Goal: Task Accomplishment & Management: Manage account settings

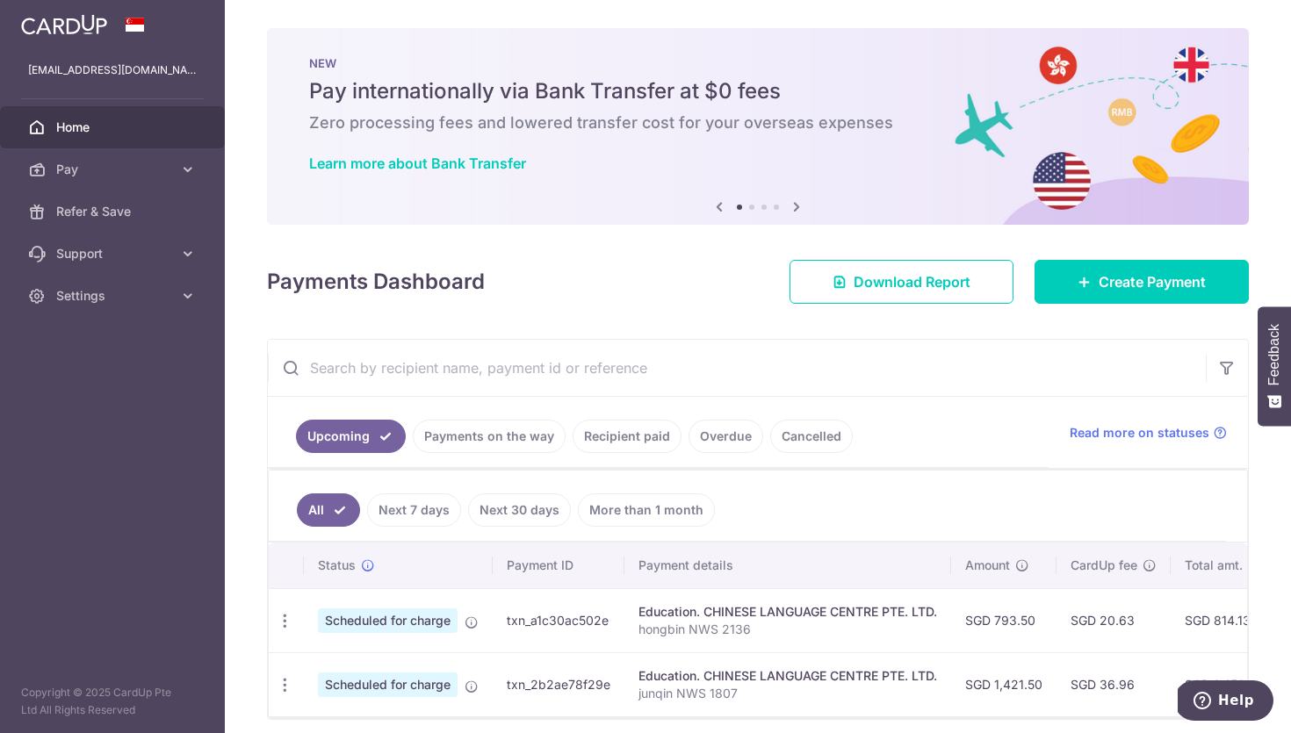
scroll to position [69, 0]
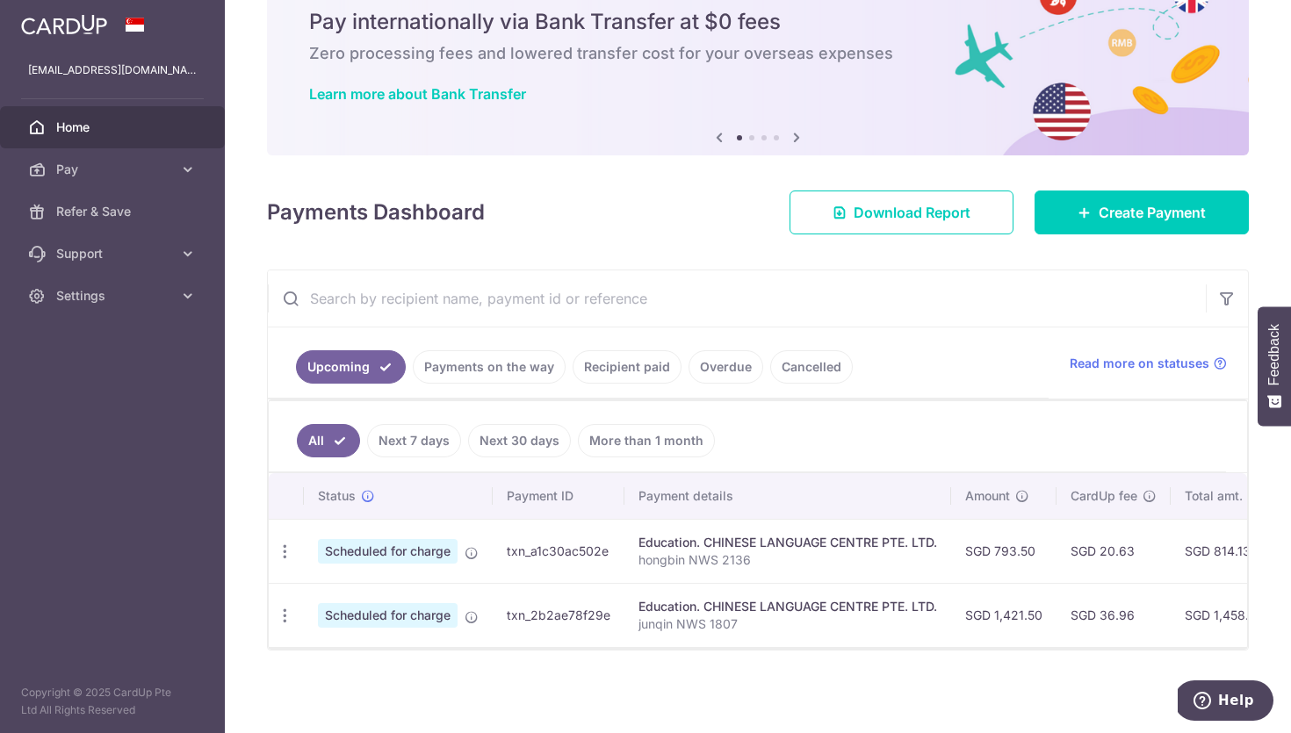
click at [524, 376] on div at bounding box center [652, 370] width 1304 height 740
click at [616, 379] on link "Recipient paid" at bounding box center [627, 366] width 109 height 33
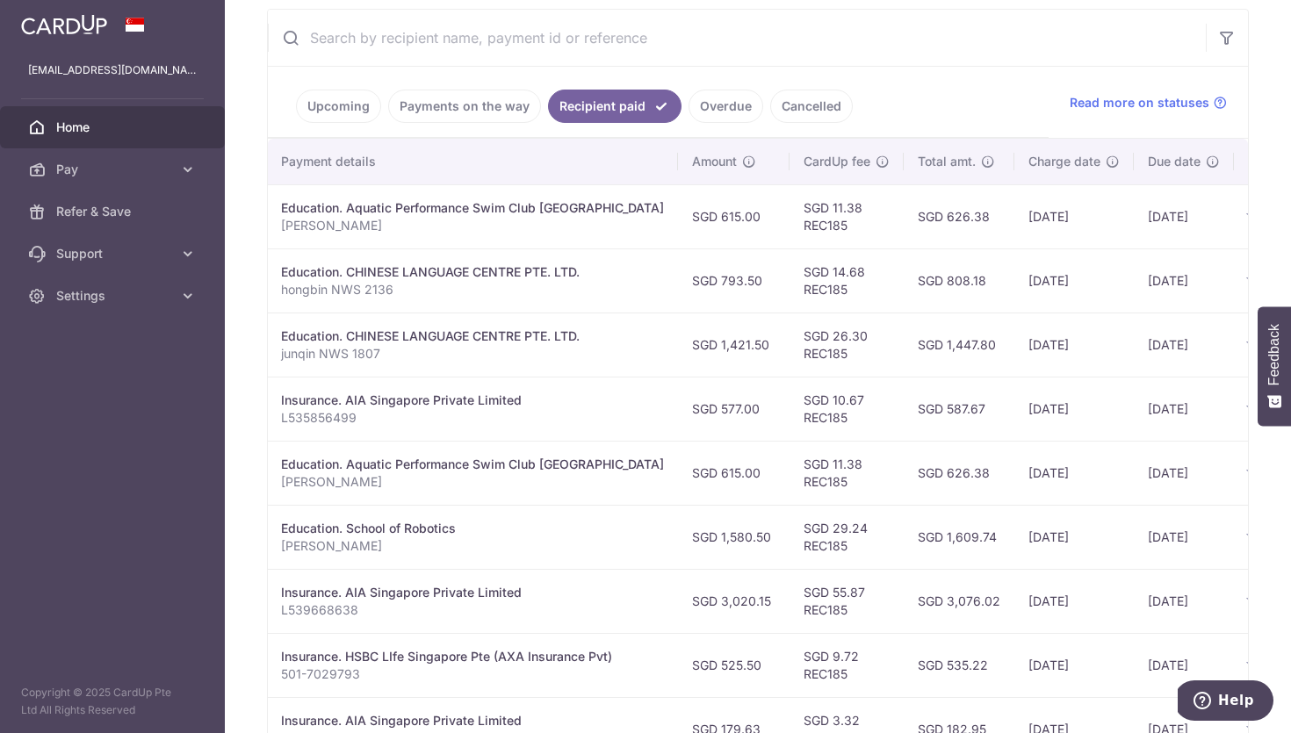
scroll to position [0, 373]
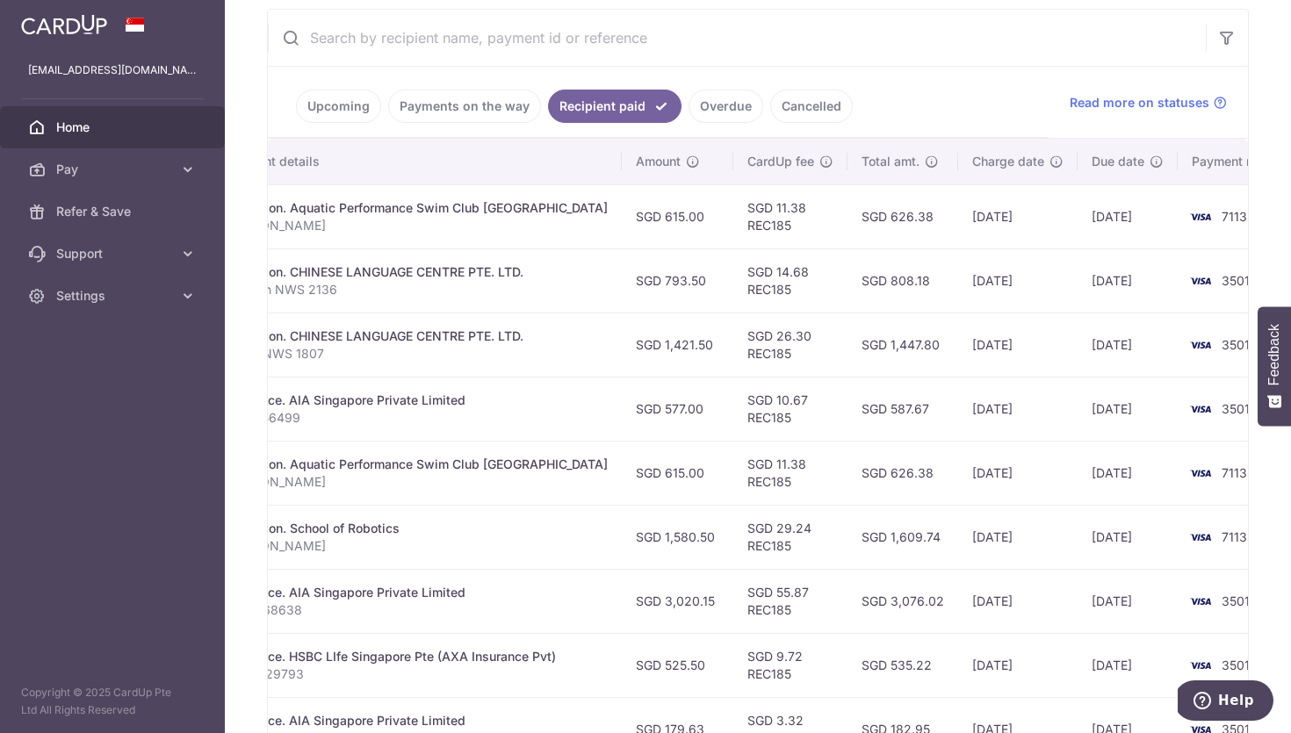
click at [733, 225] on td "SGD 11.38 REC185" at bounding box center [790, 216] width 114 height 64
copy td "REC185"
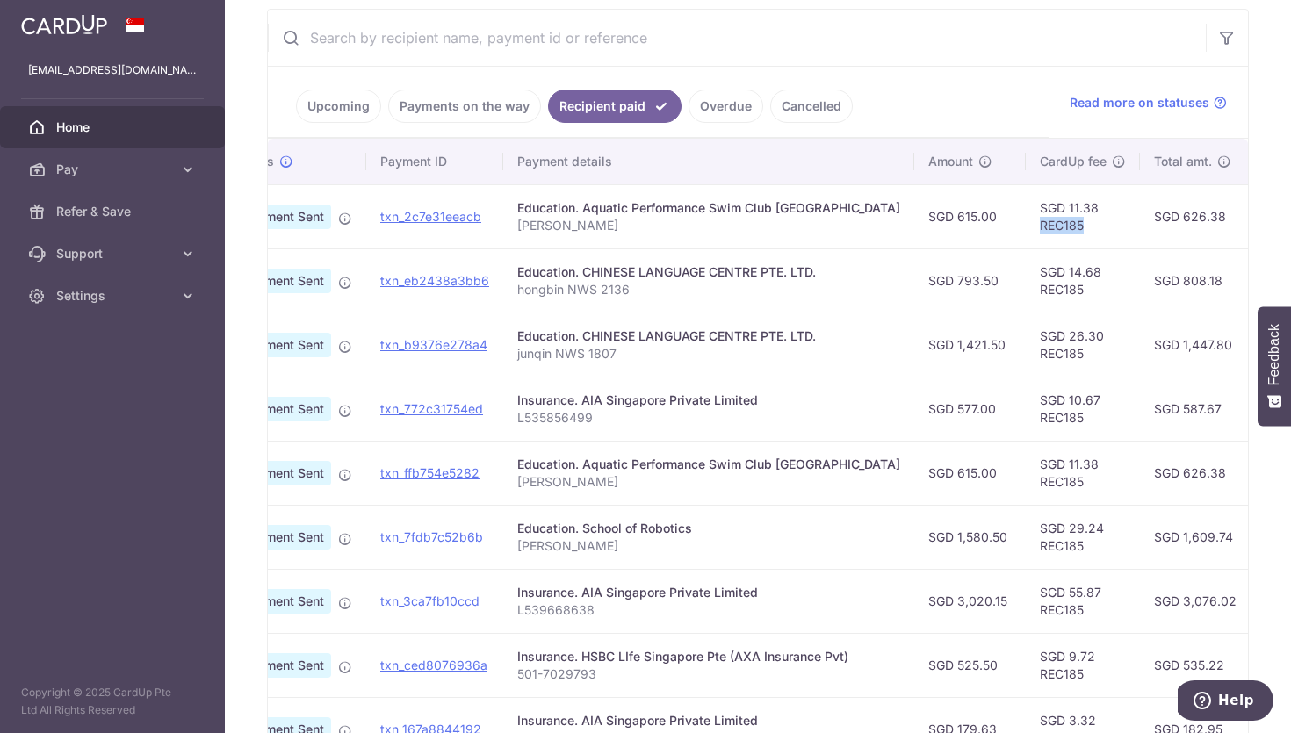
scroll to position [0, 0]
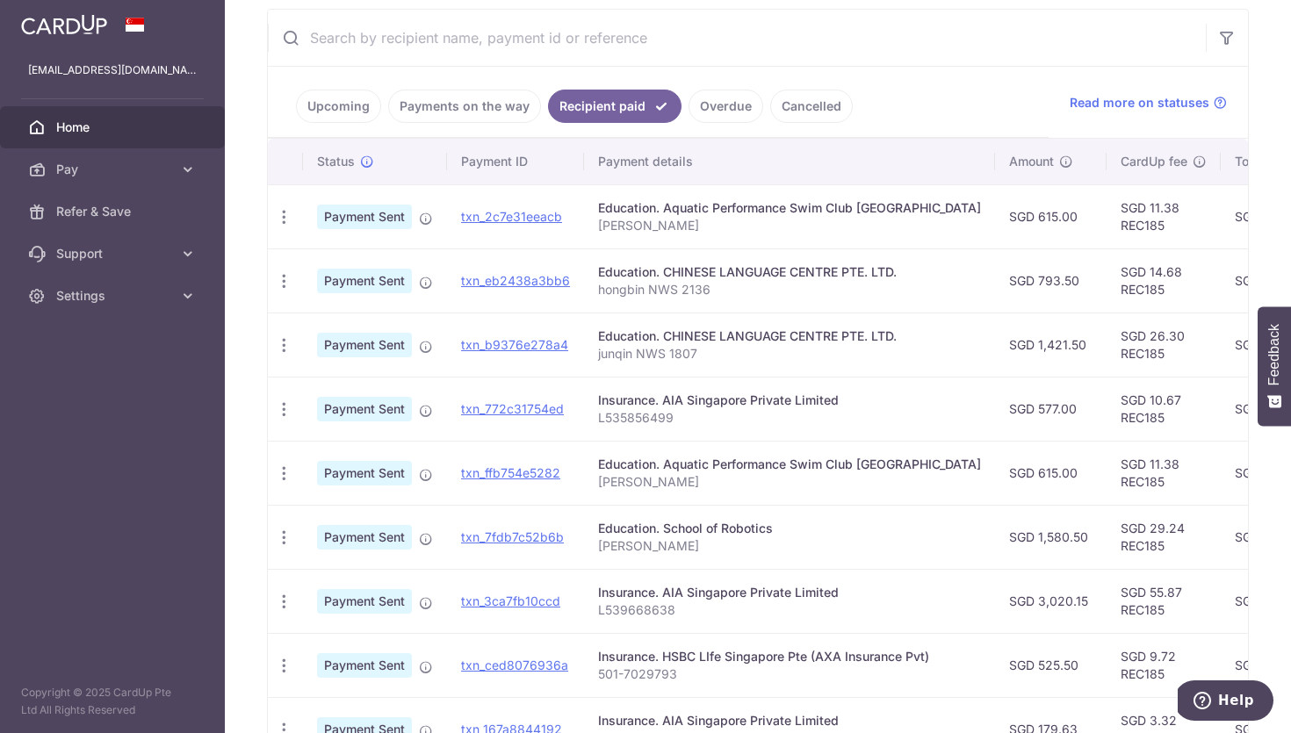
click at [329, 105] on link "Upcoming" at bounding box center [338, 106] width 85 height 33
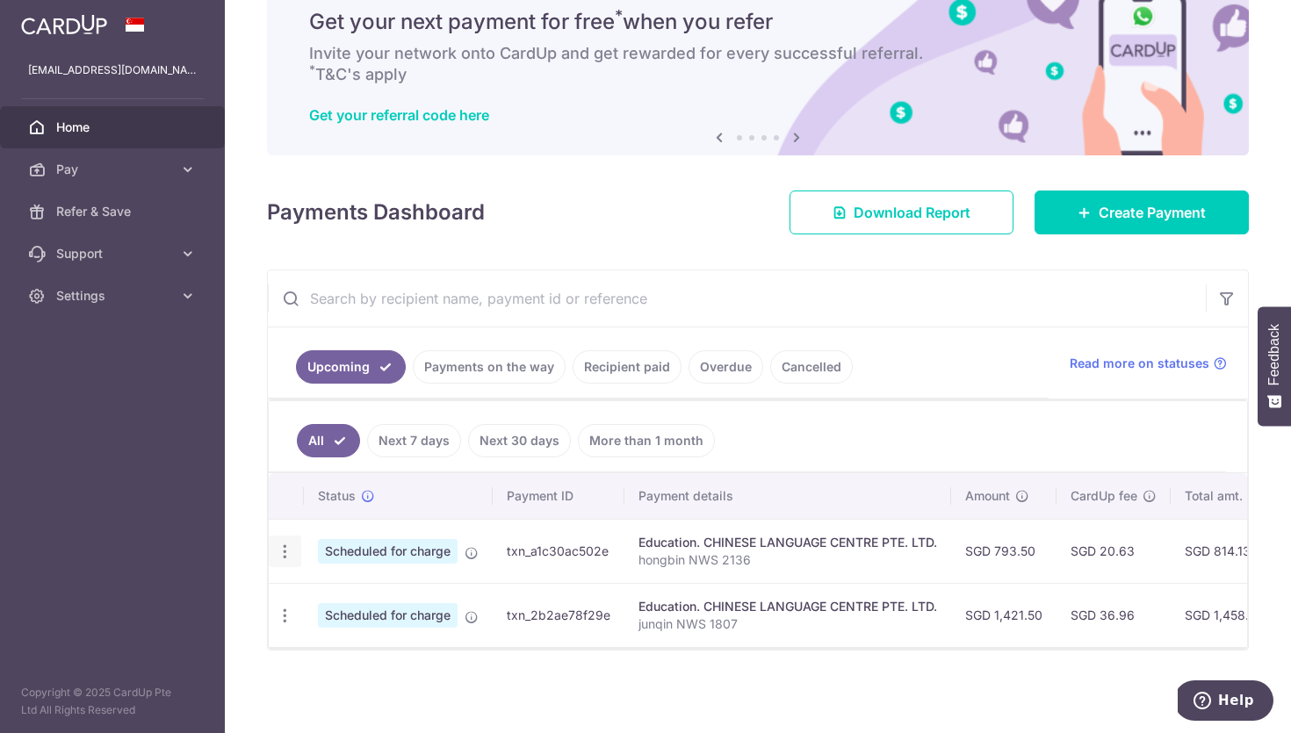
click at [279, 556] on icon "button" at bounding box center [285, 552] width 18 height 18
click at [344, 628] on link "Cancel payment" at bounding box center [361, 643] width 183 height 44
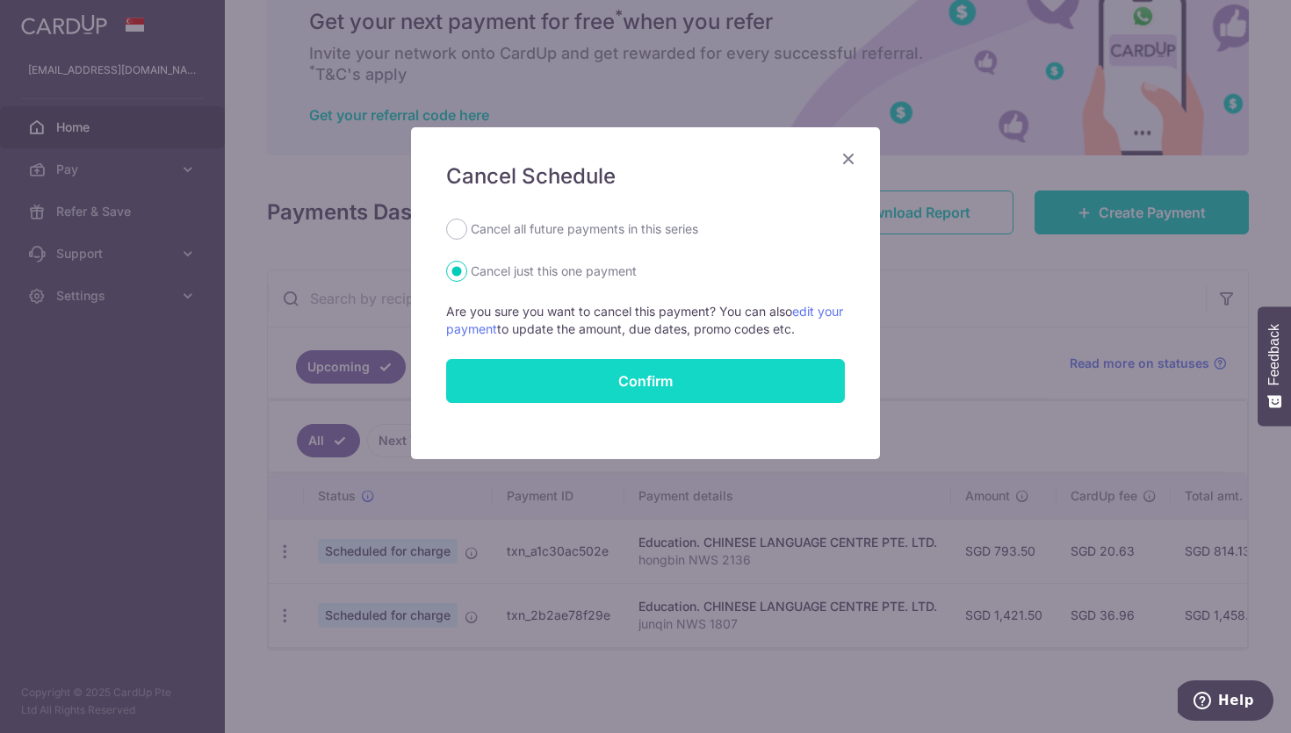
click at [642, 379] on button "Confirm" at bounding box center [645, 381] width 399 height 44
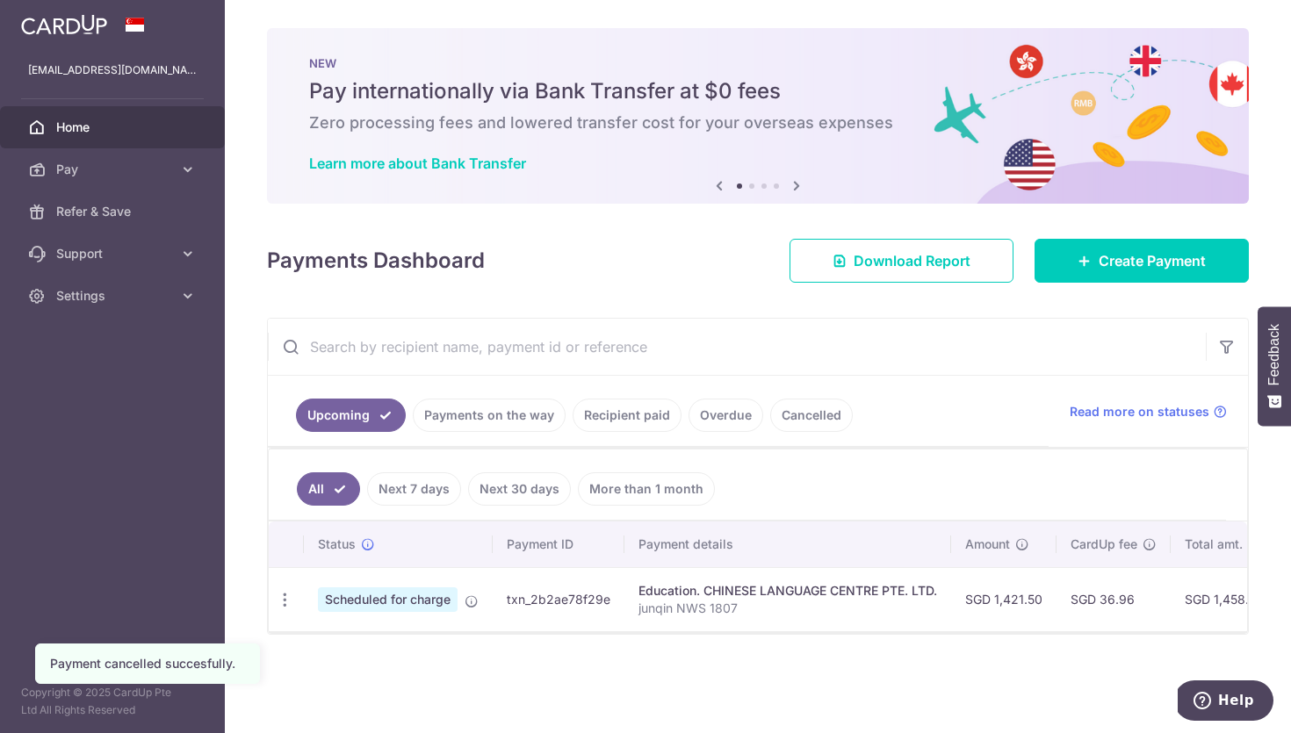
click at [285, 593] on td "Update payment Cancel payment Upload doc" at bounding box center [286, 599] width 35 height 64
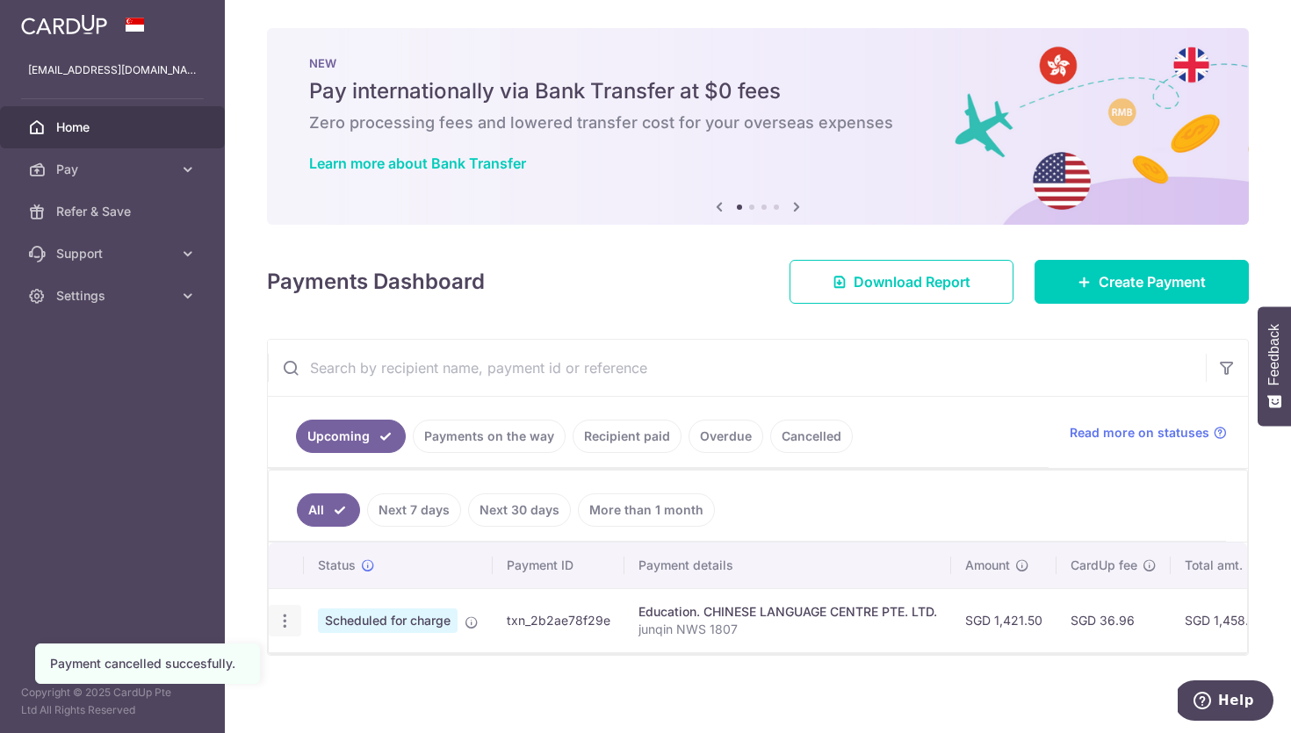
click at [288, 623] on icon "button" at bounding box center [285, 621] width 18 height 18
click at [358, 709] on span "Cancel payment" at bounding box center [379, 712] width 118 height 21
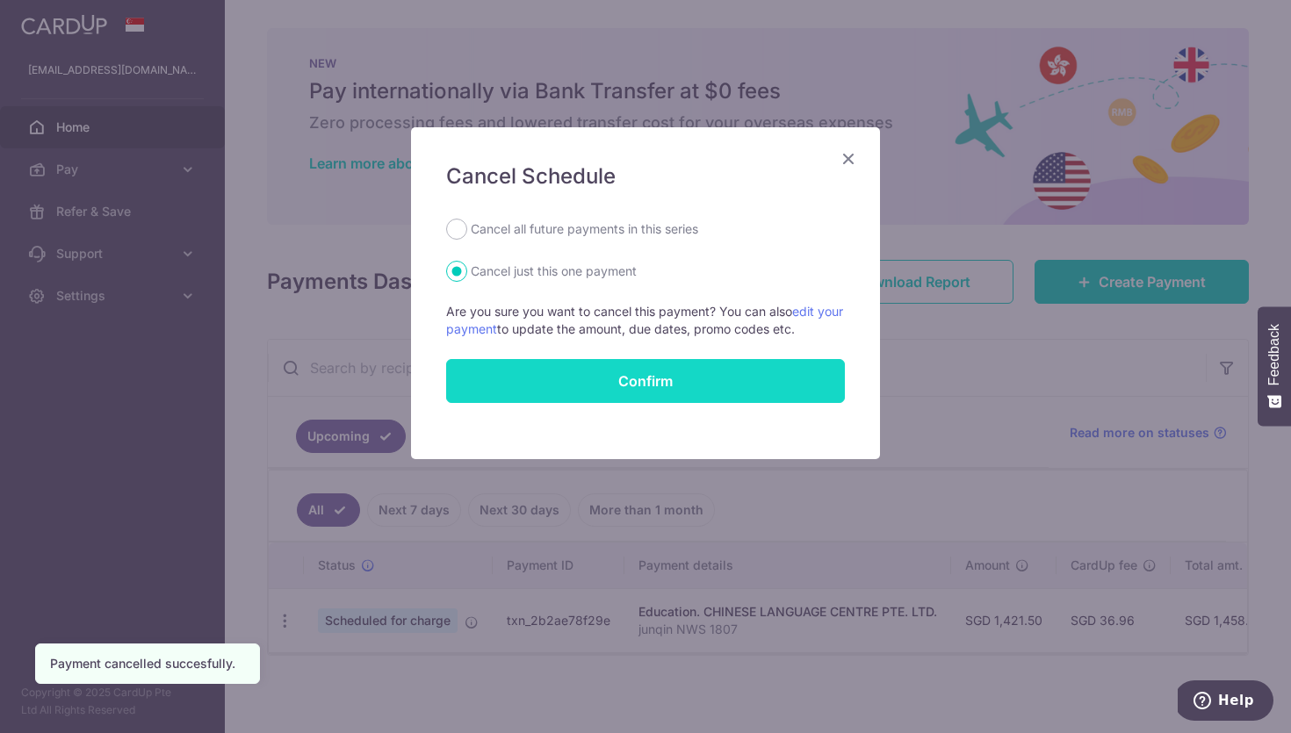
click at [604, 380] on button "Confirm" at bounding box center [645, 381] width 399 height 44
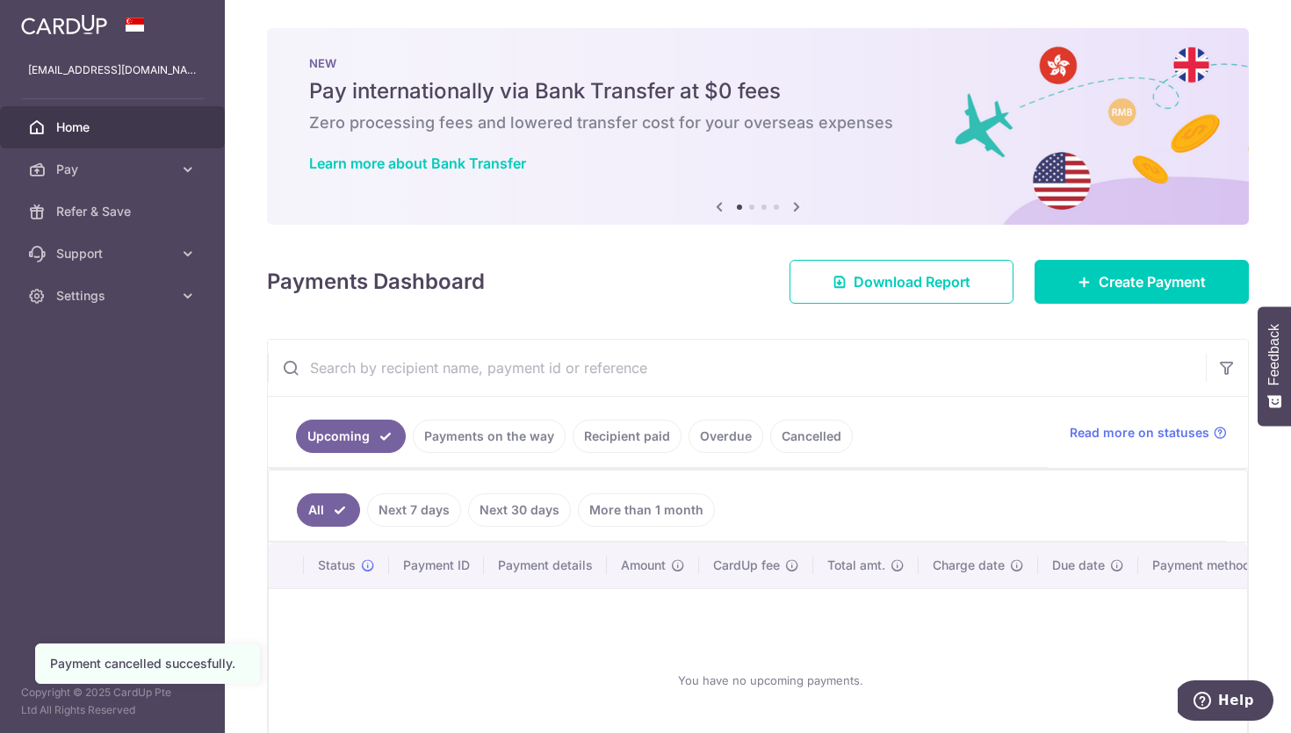
scroll to position [125, 0]
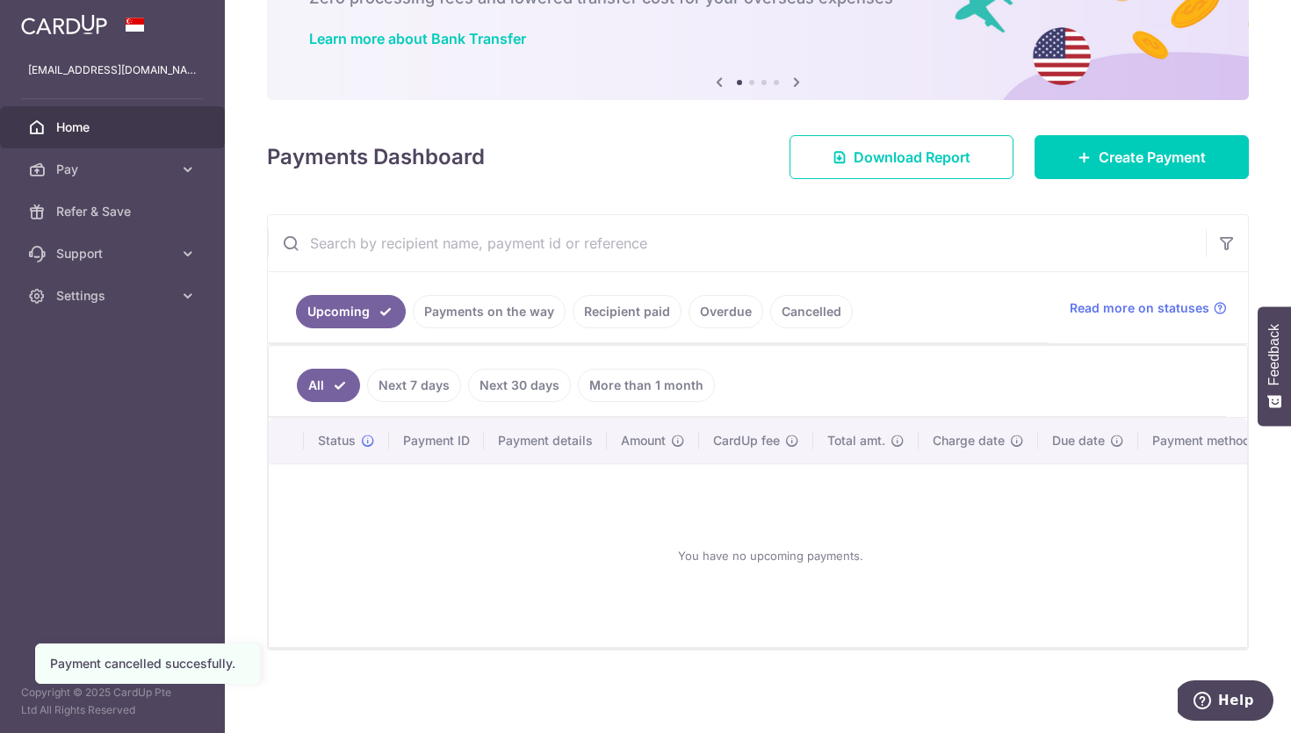
click at [634, 315] on link "Recipient paid" at bounding box center [627, 311] width 109 height 33
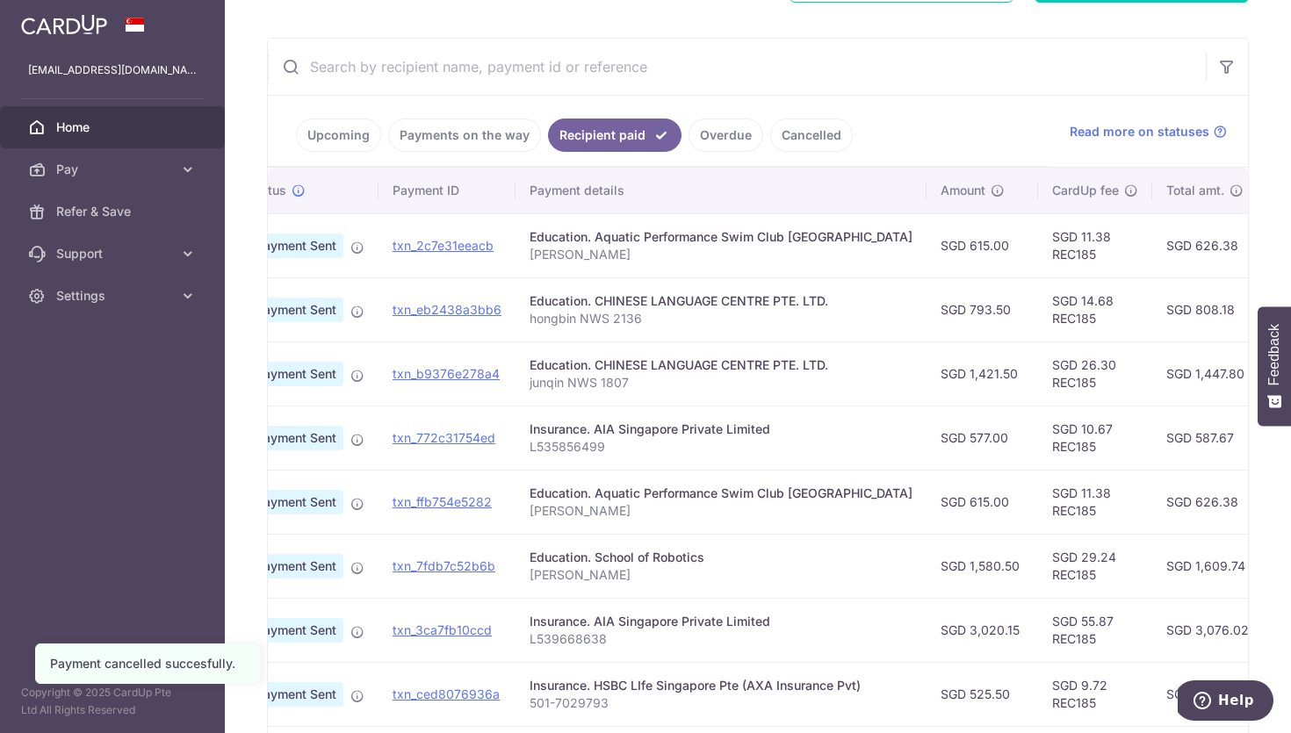
scroll to position [0, 0]
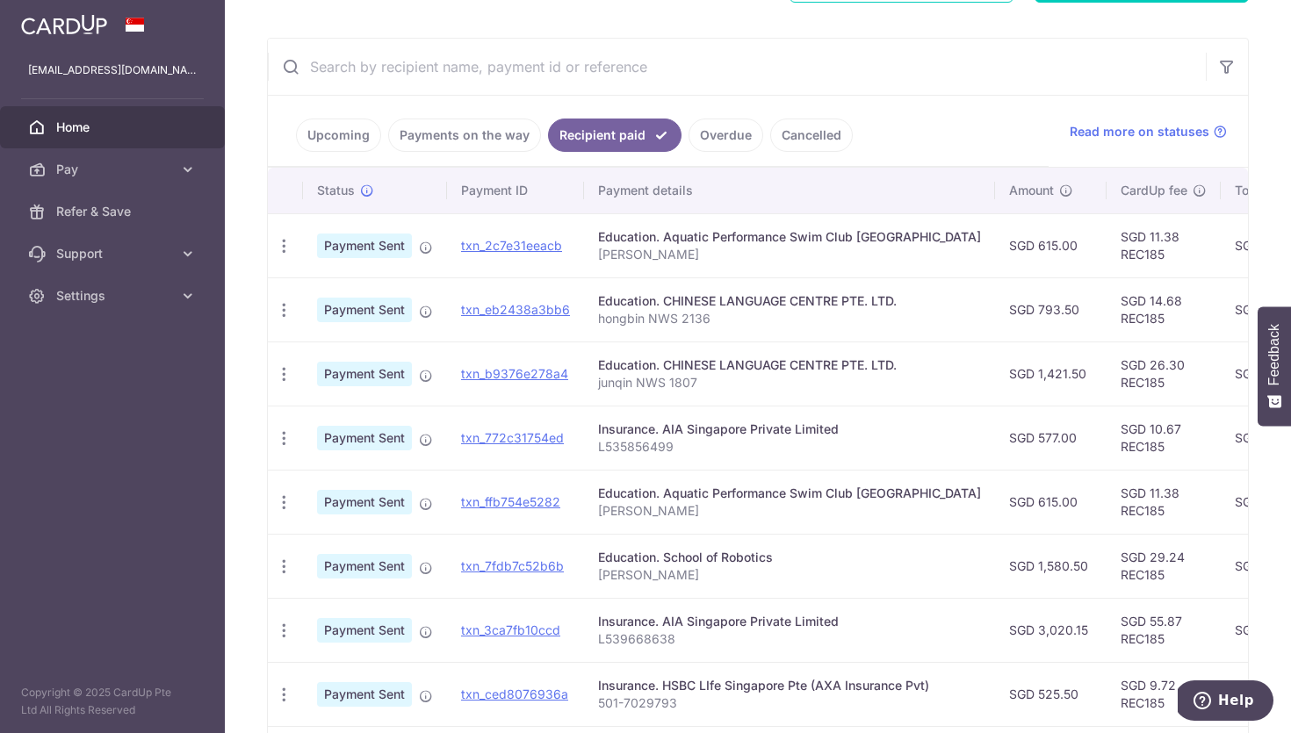
click at [358, 246] on span "Payment Sent" at bounding box center [364, 246] width 95 height 25
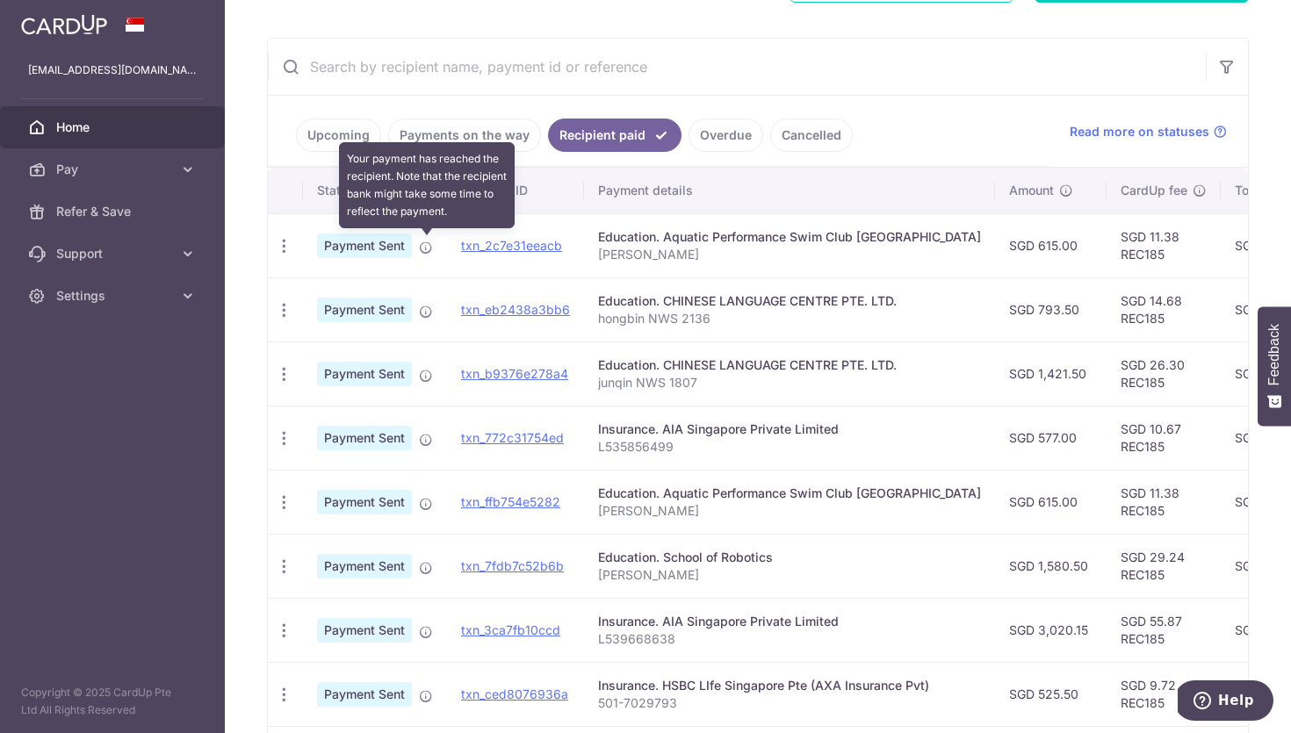
click at [427, 246] on icon at bounding box center [426, 248] width 14 height 14
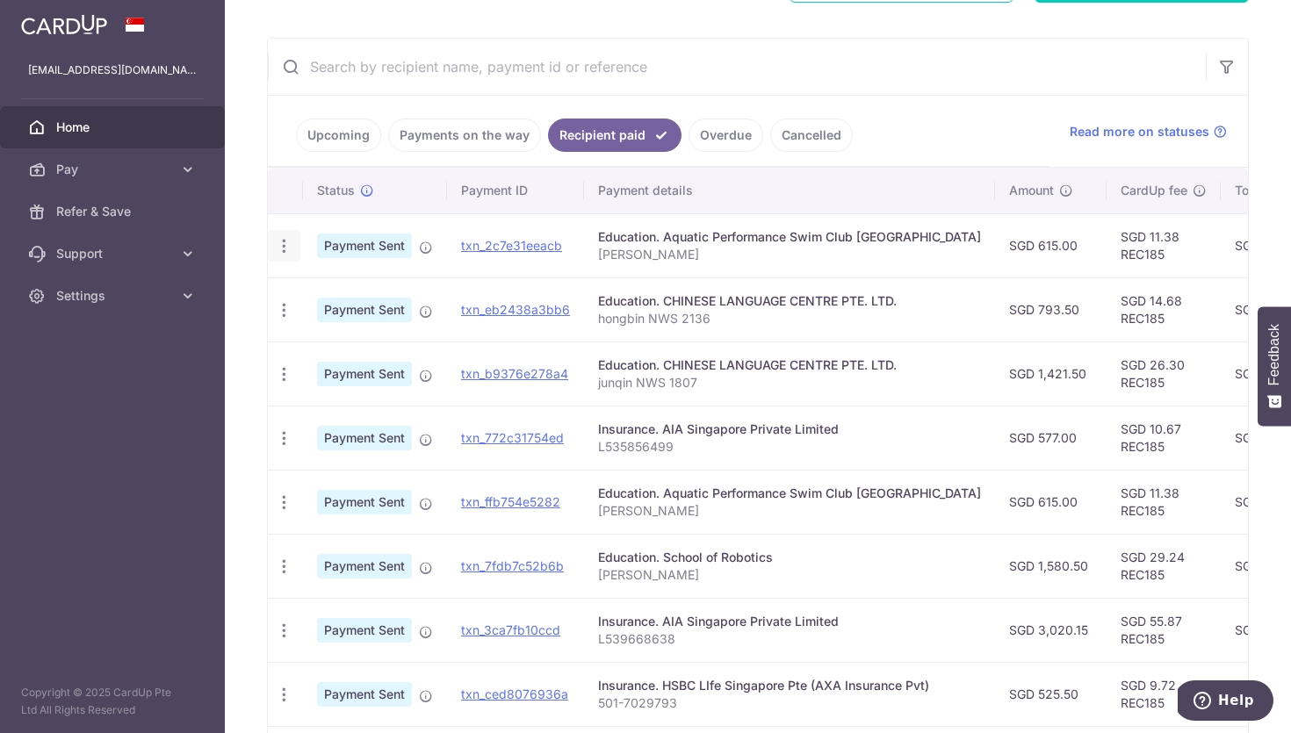
click at [281, 250] on icon "button" at bounding box center [284, 246] width 18 height 18
click at [731, 263] on p "Jon Vin" at bounding box center [789, 255] width 383 height 18
